Goal: Check status

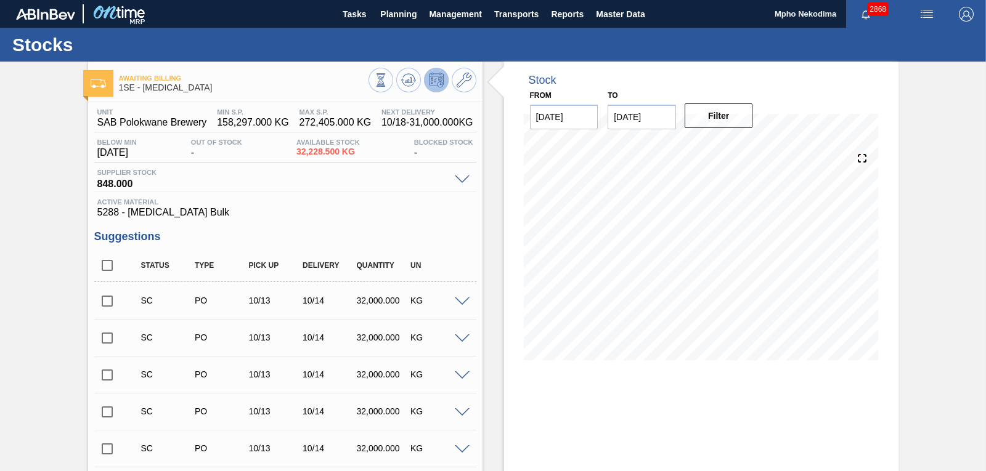
scroll to position [376, 0]
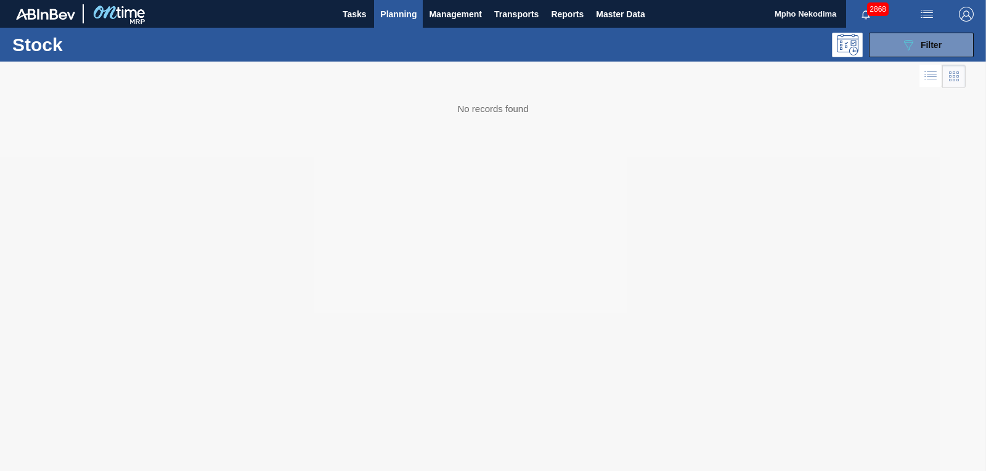
click at [415, 14] on span "Planning" at bounding box center [398, 14] width 36 height 15
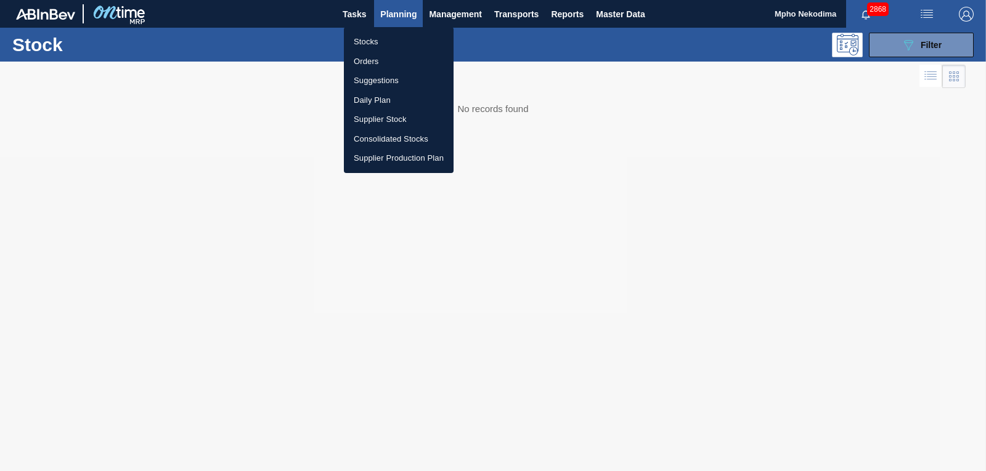
click at [369, 58] on li "Orders" at bounding box center [399, 62] width 110 height 20
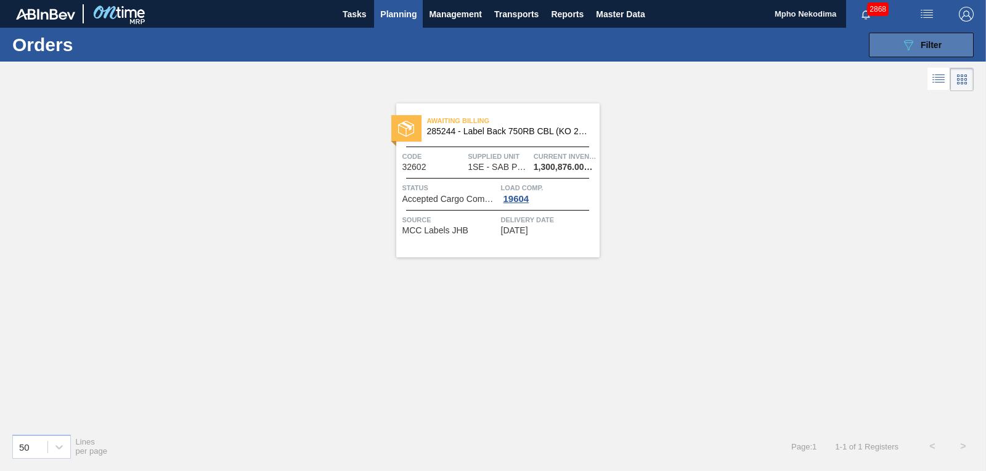
click at [897, 46] on button "089F7B8B-B2A5-4AFE-B5C0-19BA573D28AC Filter" at bounding box center [921, 45] width 105 height 25
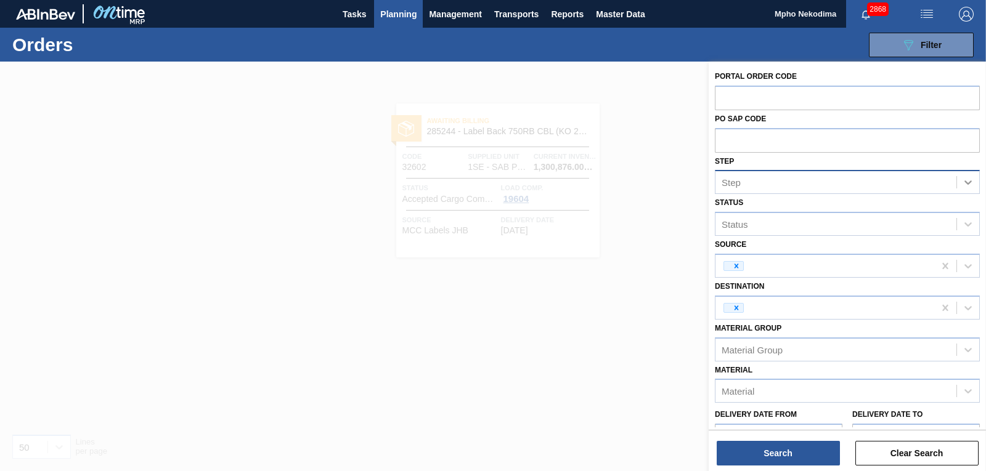
click at [970, 180] on icon at bounding box center [968, 182] width 12 height 12
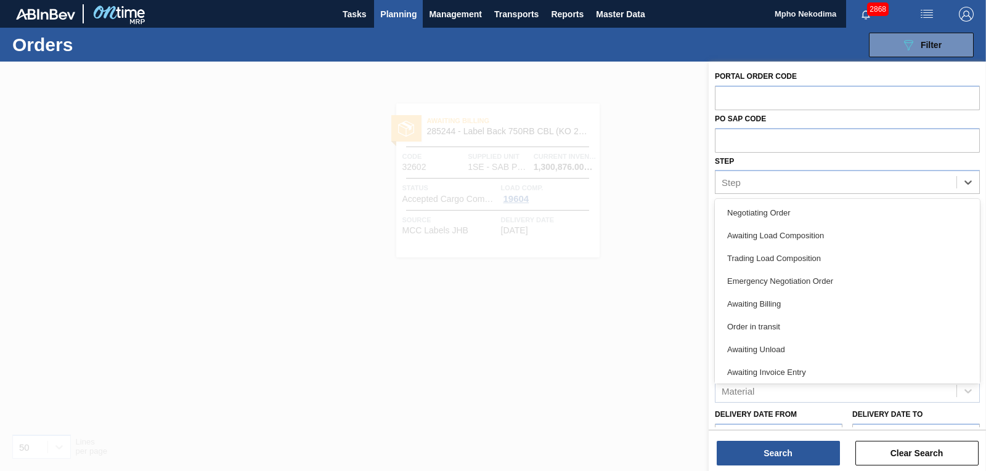
click at [969, 120] on div "PO SAP Code" at bounding box center [847, 131] width 265 height 43
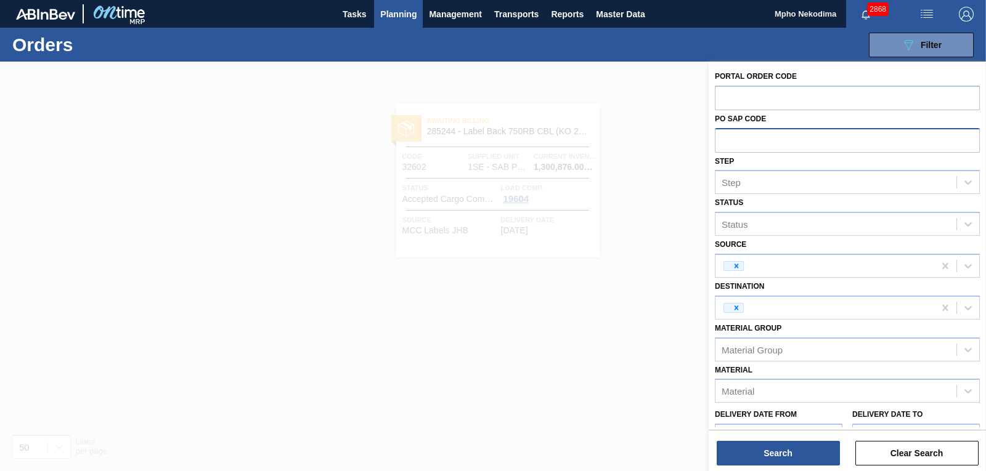
click at [842, 137] on input "text" at bounding box center [847, 139] width 265 height 23
click at [833, 139] on input "text" at bounding box center [847, 139] width 265 height 23
click at [647, 374] on div at bounding box center [493, 297] width 986 height 471
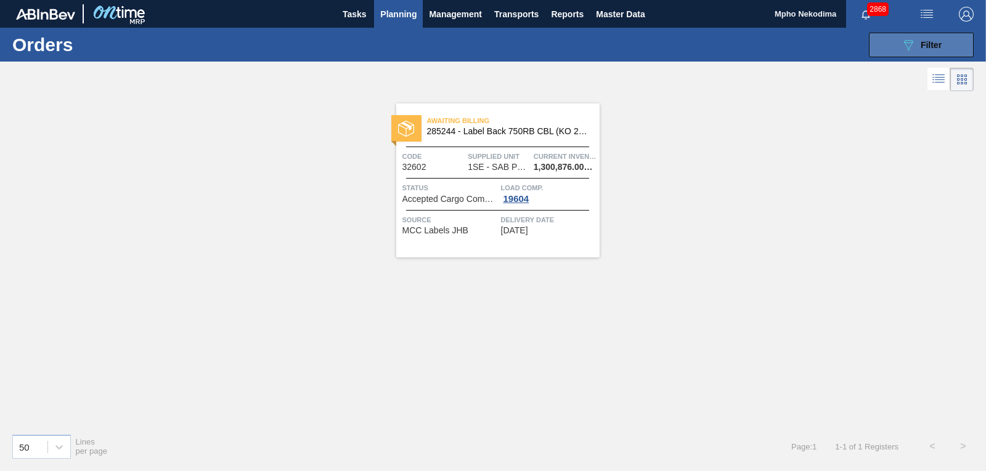
click at [901, 47] on icon "089F7B8B-B2A5-4AFE-B5C0-19BA573D28AC" at bounding box center [908, 45] width 15 height 15
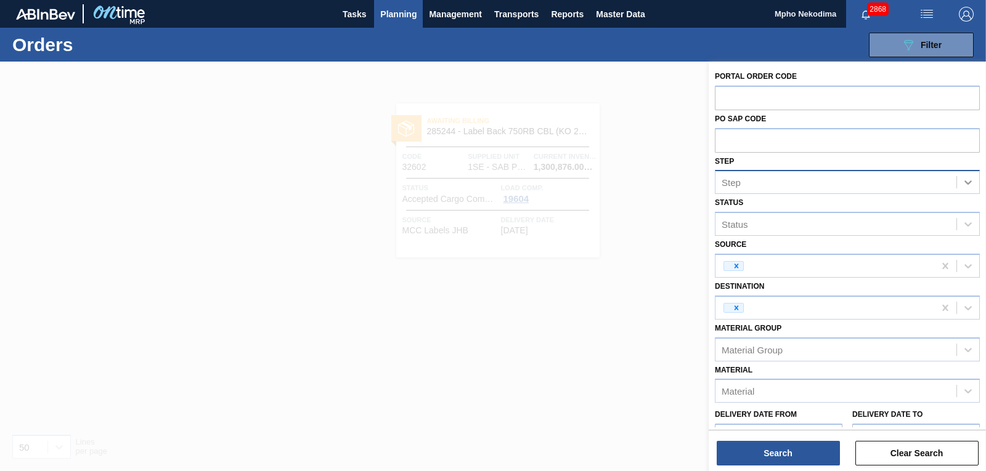
click at [967, 180] on icon at bounding box center [968, 182] width 12 height 12
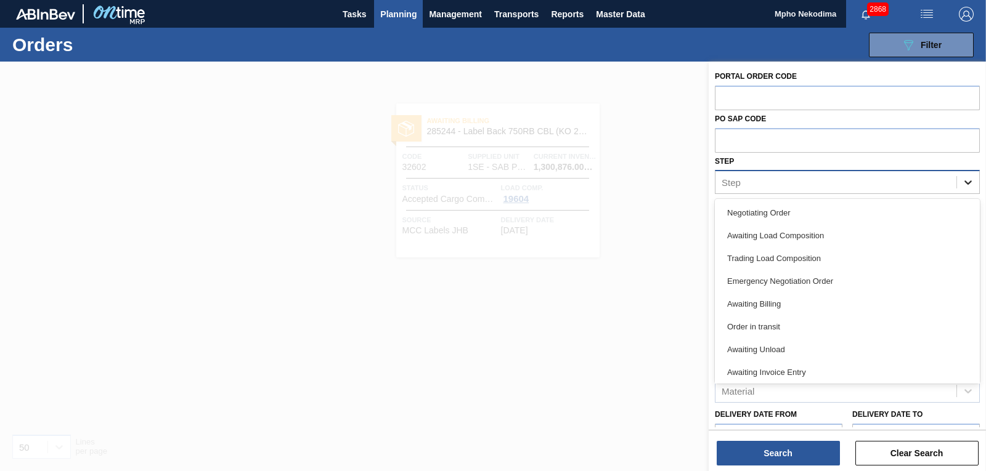
click at [967, 180] on icon at bounding box center [968, 182] width 12 height 12
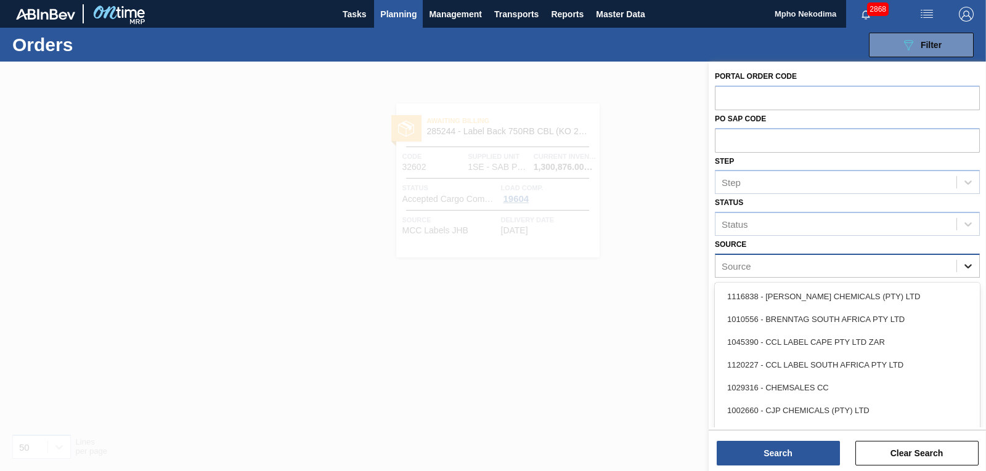
click at [962, 266] on icon at bounding box center [968, 266] width 12 height 12
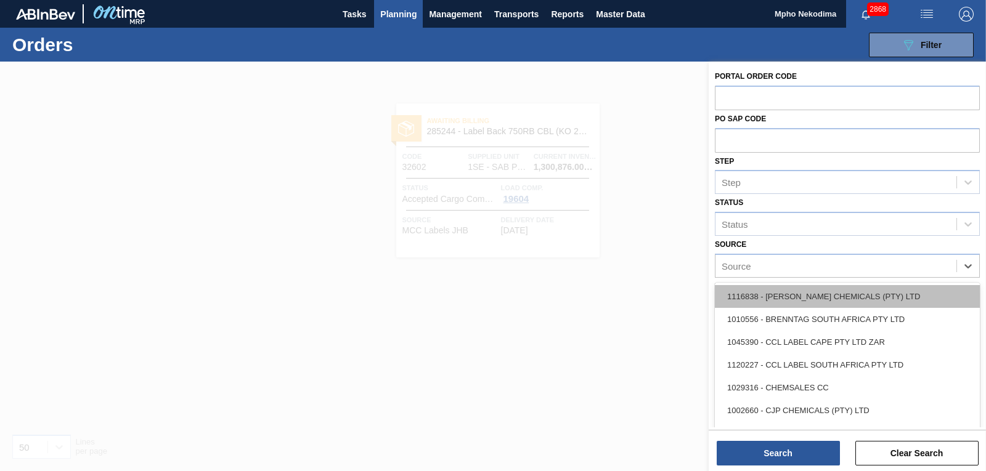
click at [860, 293] on div "1116838 - [PERSON_NAME] CHEMICALS (PTY) LTD" at bounding box center [847, 296] width 265 height 23
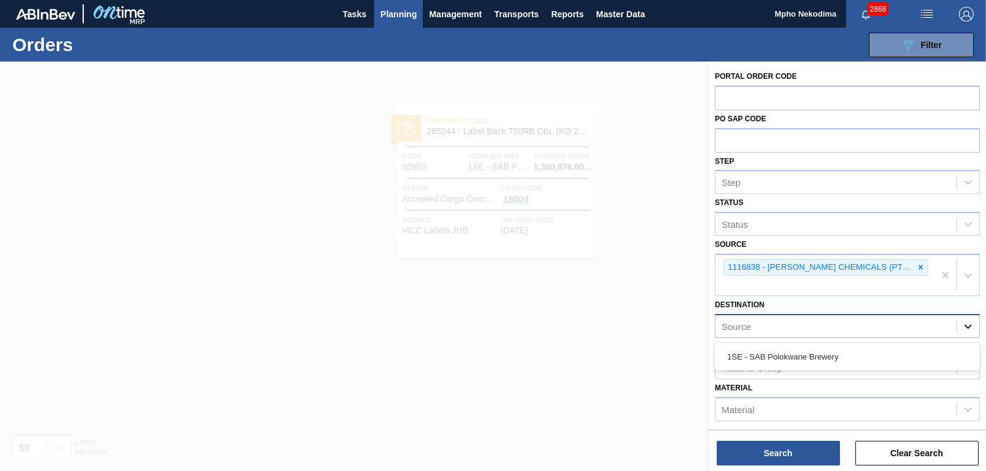
click at [965, 320] on icon at bounding box center [968, 326] width 12 height 12
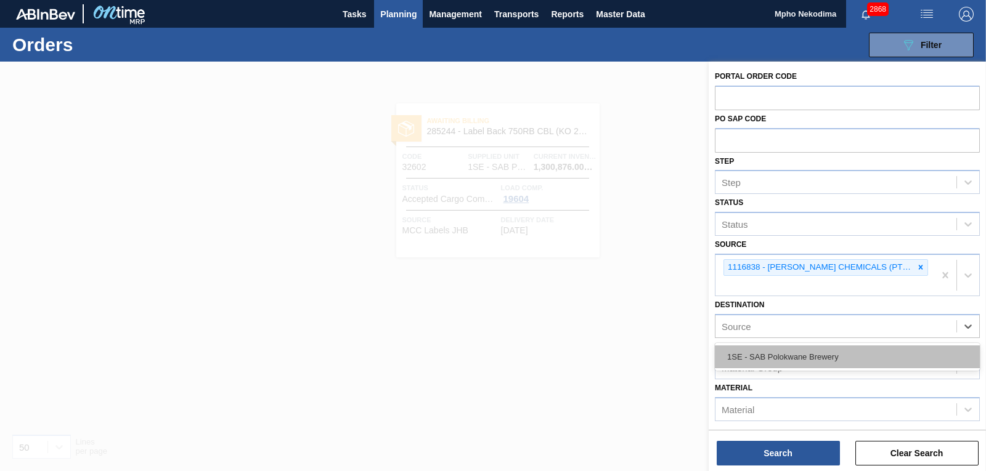
click at [822, 346] on div "1SE - SAB Polokwane Brewery" at bounding box center [847, 357] width 265 height 23
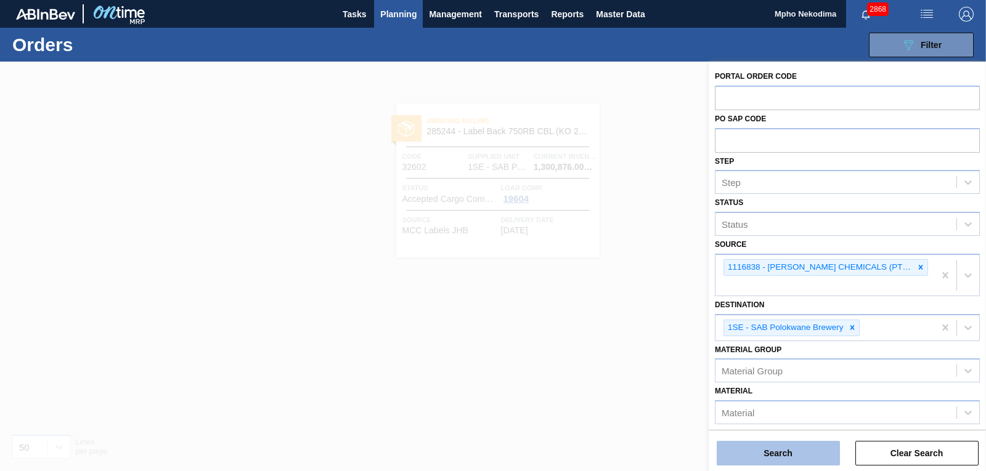
click at [794, 455] on button "Search" at bounding box center [777, 453] width 123 height 25
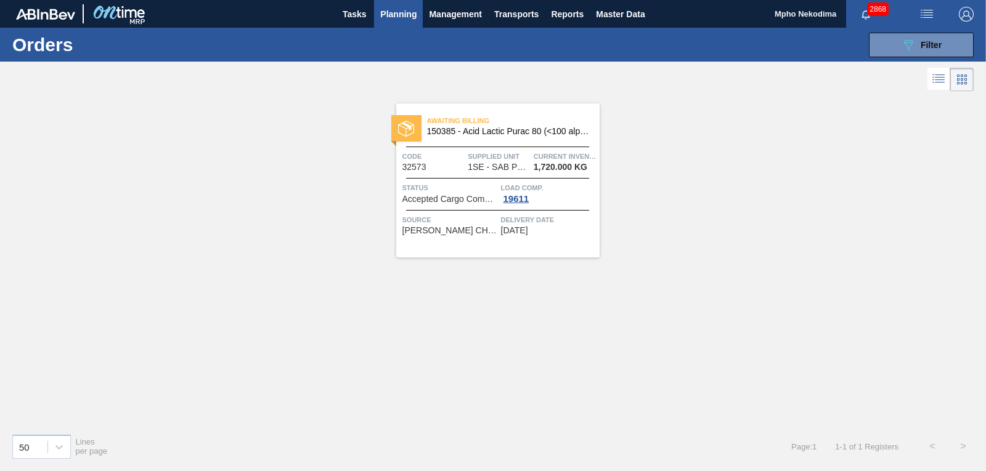
click at [521, 228] on span "[DATE]" at bounding box center [514, 230] width 27 height 9
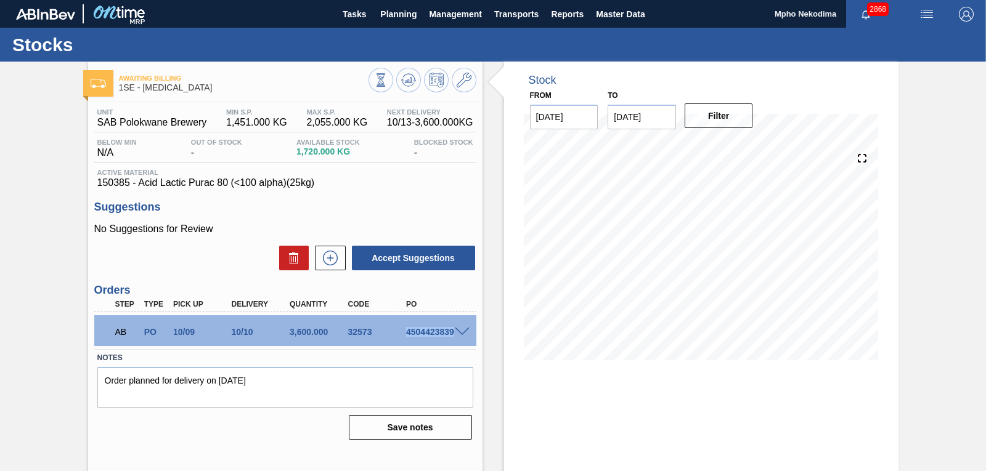
drag, startPoint x: 407, startPoint y: 333, endPoint x: 452, endPoint y: 334, distance: 45.6
click at [452, 334] on div "AB PO 10/09 10/10 3,600.000 32573 4504423839" at bounding box center [285, 330] width 382 height 31
copy div "4504423839"
click at [463, 333] on span at bounding box center [462, 332] width 15 height 9
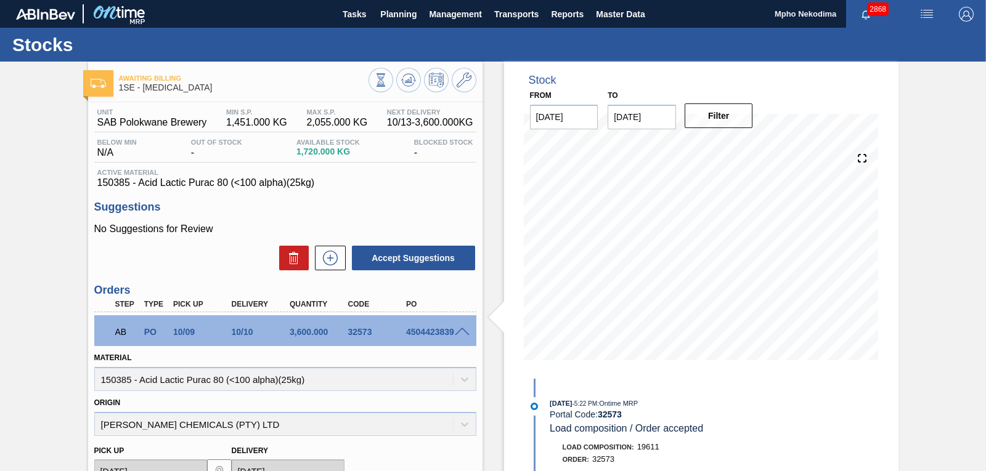
click at [920, 325] on div "Awaiting Billing 1SE - [MEDICAL_DATA] Unit SAB Polokwane Brewery MIN S.P. 1,451…" at bounding box center [493, 405] width 986 height 687
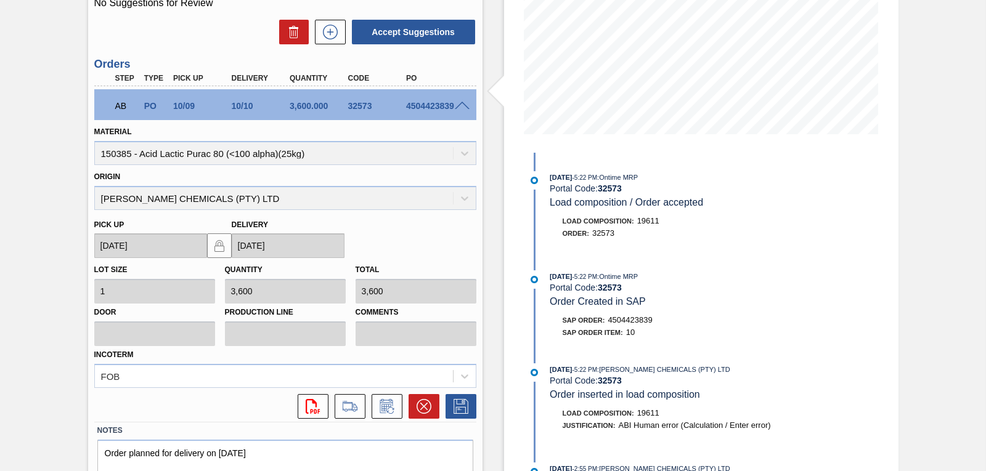
scroll to position [228, 0]
